Goal: Obtain resource: Obtain resource

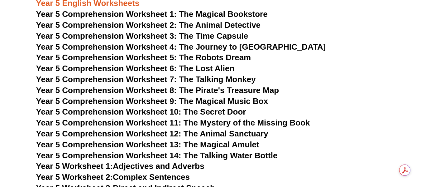
scroll to position [2771, 0]
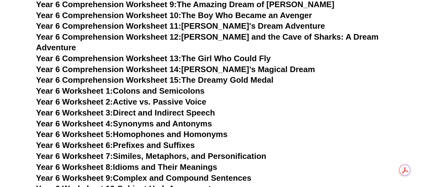
scroll to position [3332, 0]
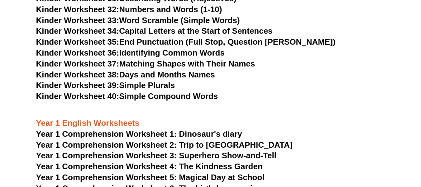
scroll to position [652, 0]
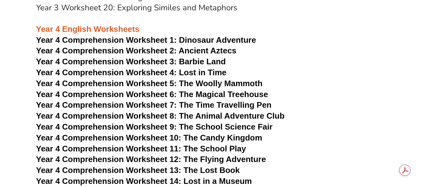
scroll to position [2210, 0]
